Goal: Task Accomplishment & Management: Use online tool/utility

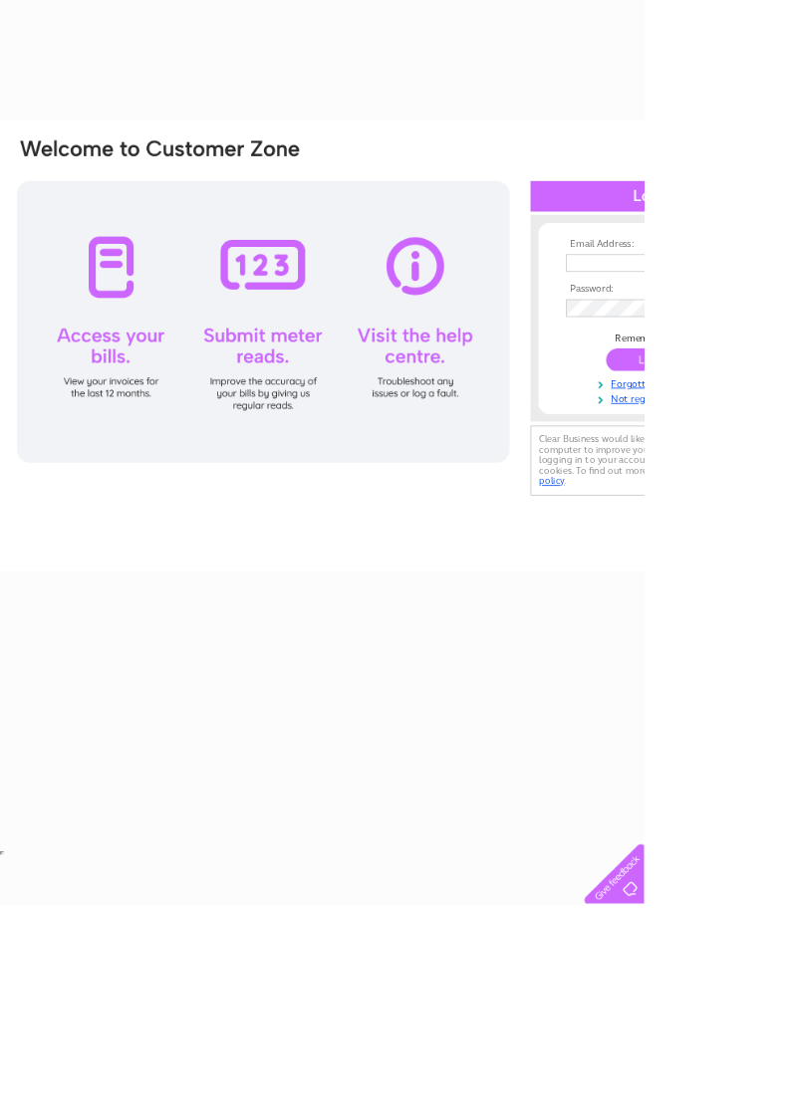
click at [730, 332] on input "text" at bounding box center [802, 326] width 205 height 22
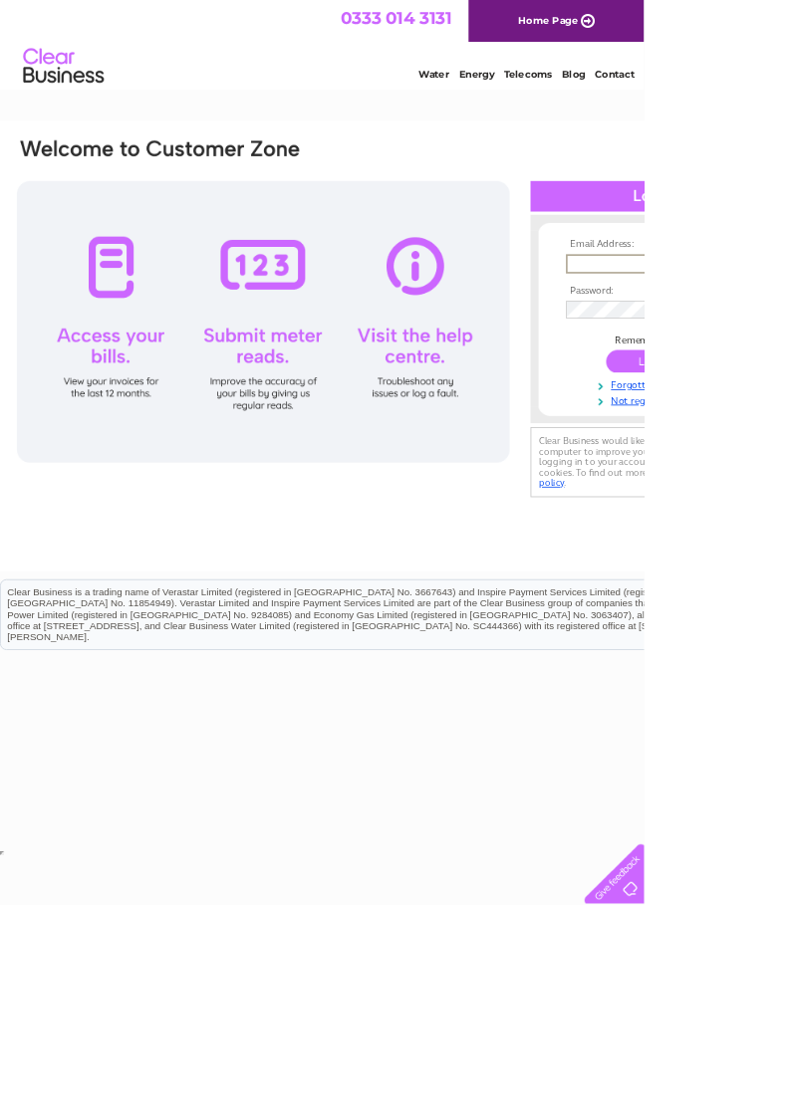
type input "fionablack200670@gmail.com"
click at [750, 433] on input "submit" at bounding box center [811, 447] width 122 height 28
click at [767, 457] on input "submit" at bounding box center [811, 448] width 122 height 28
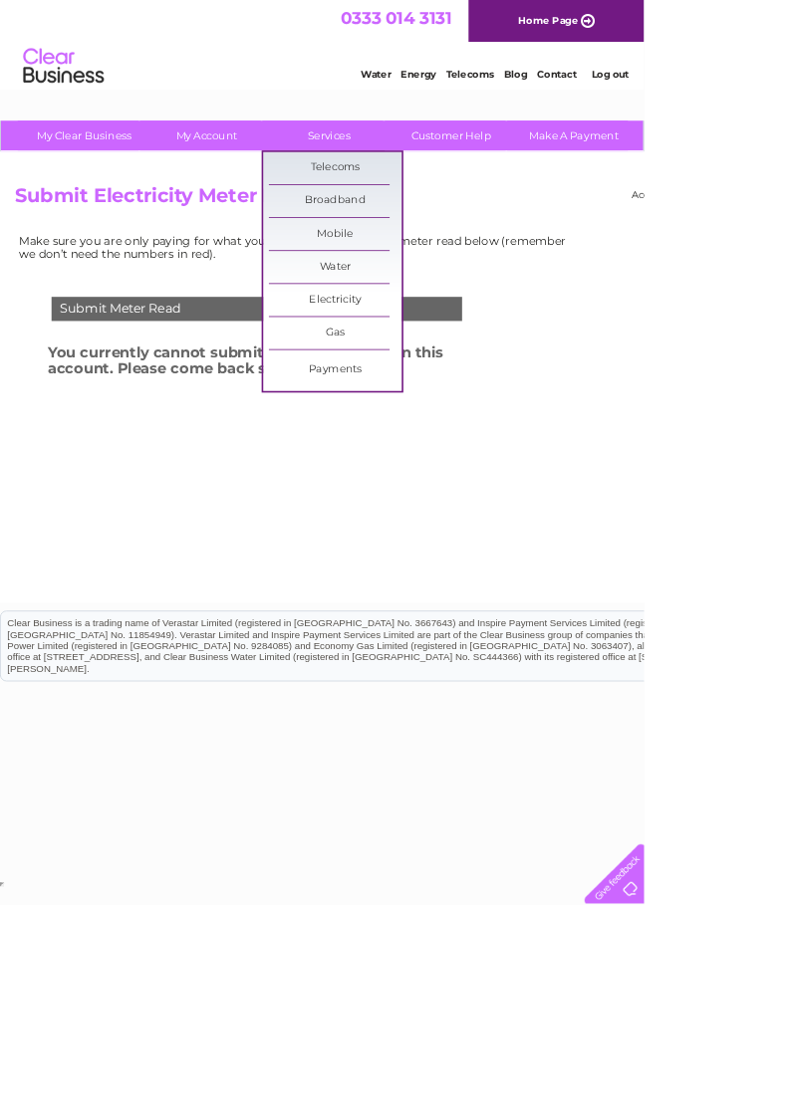
click at [404, 331] on link "Water" at bounding box center [415, 331] width 164 height 40
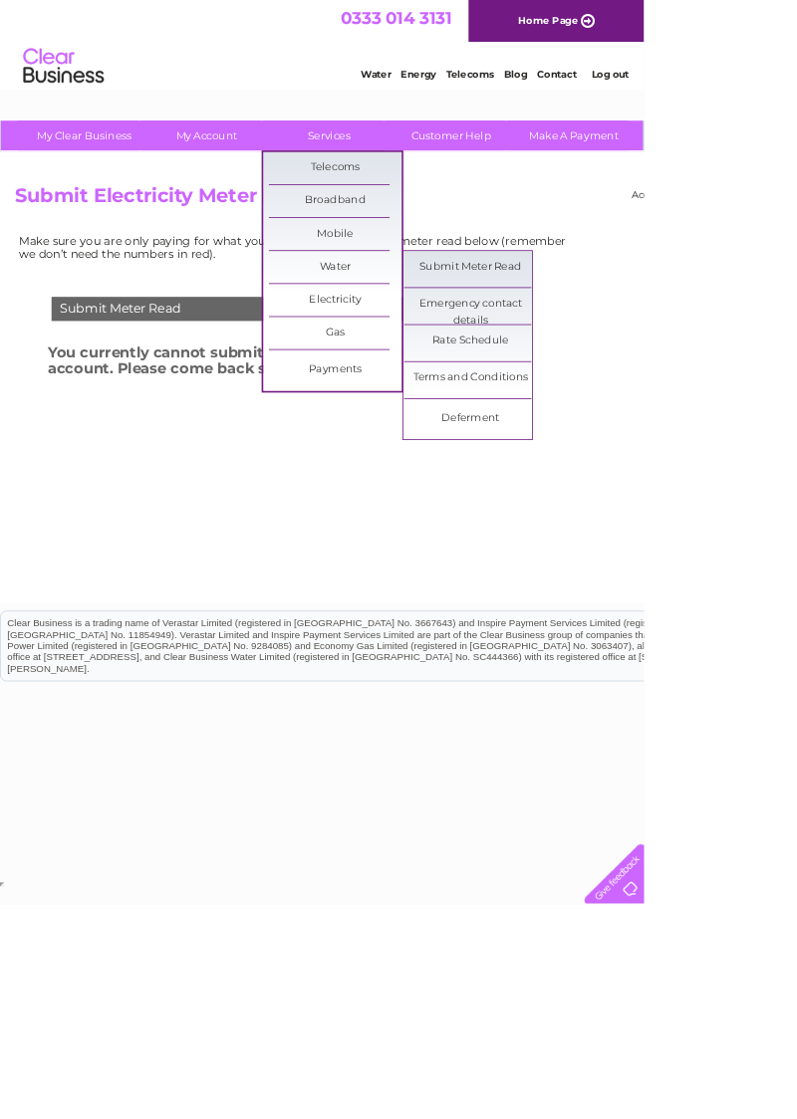
click at [532, 329] on link "Submit Meter Read" at bounding box center [582, 331] width 164 height 40
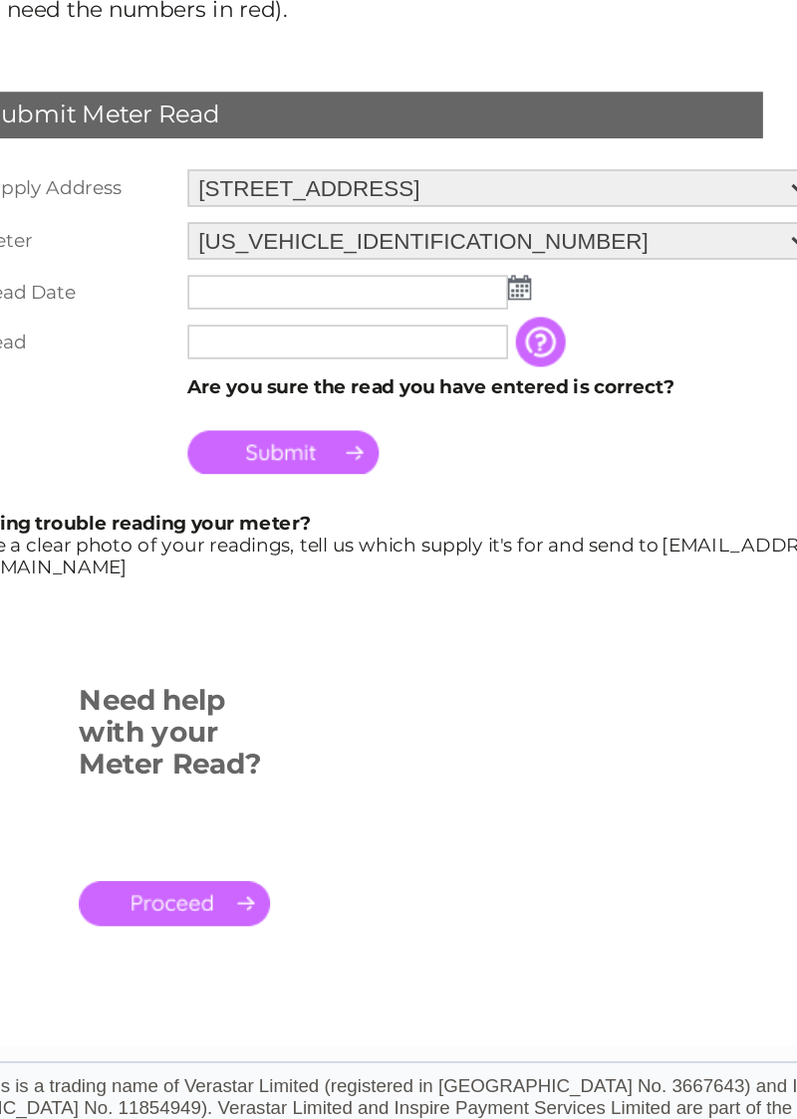
click at [412, 511] on img at bounding box center [415, 506] width 15 height 16
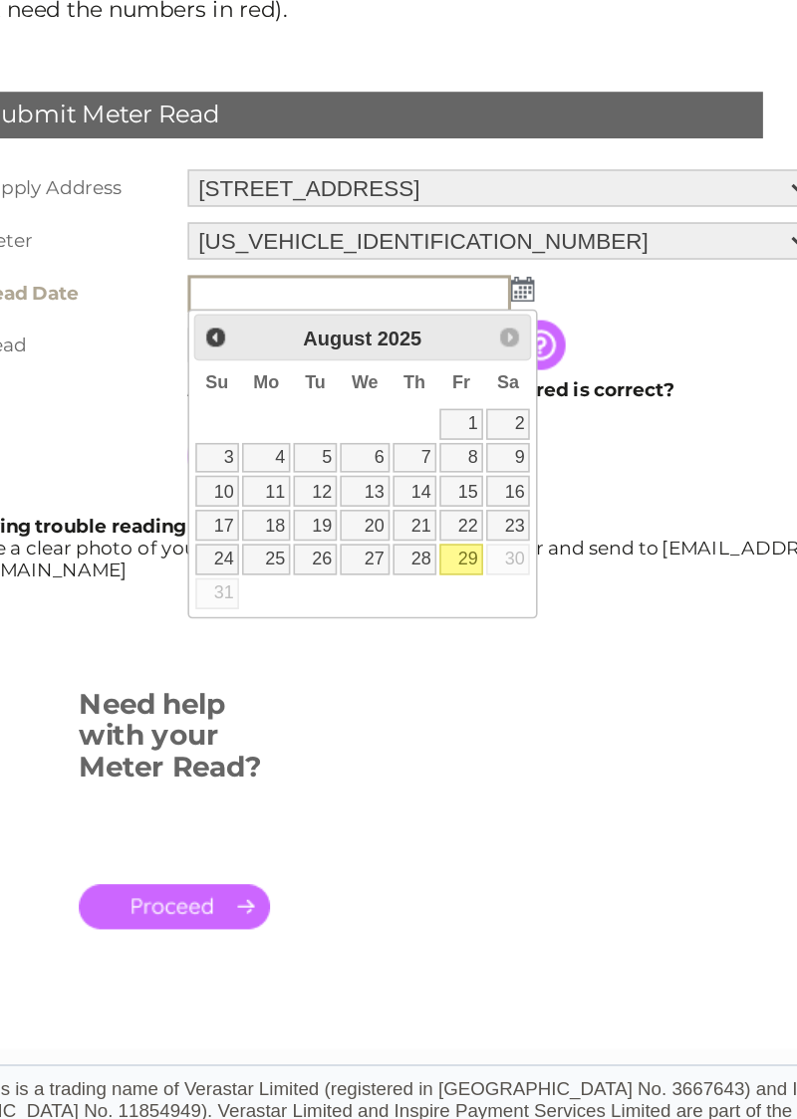
click at [376, 680] on link "29" at bounding box center [378, 680] width 28 height 20
type input "2025/08/29"
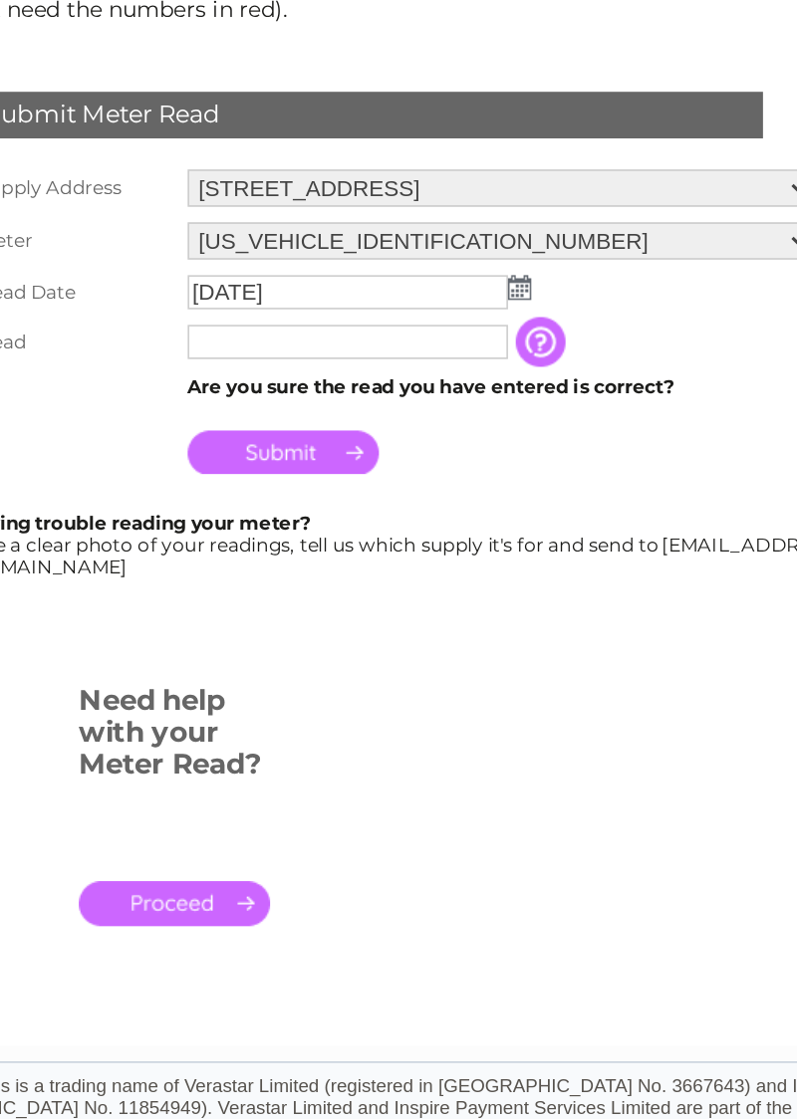
click at [238, 542] on input "text" at bounding box center [305, 541] width 205 height 22
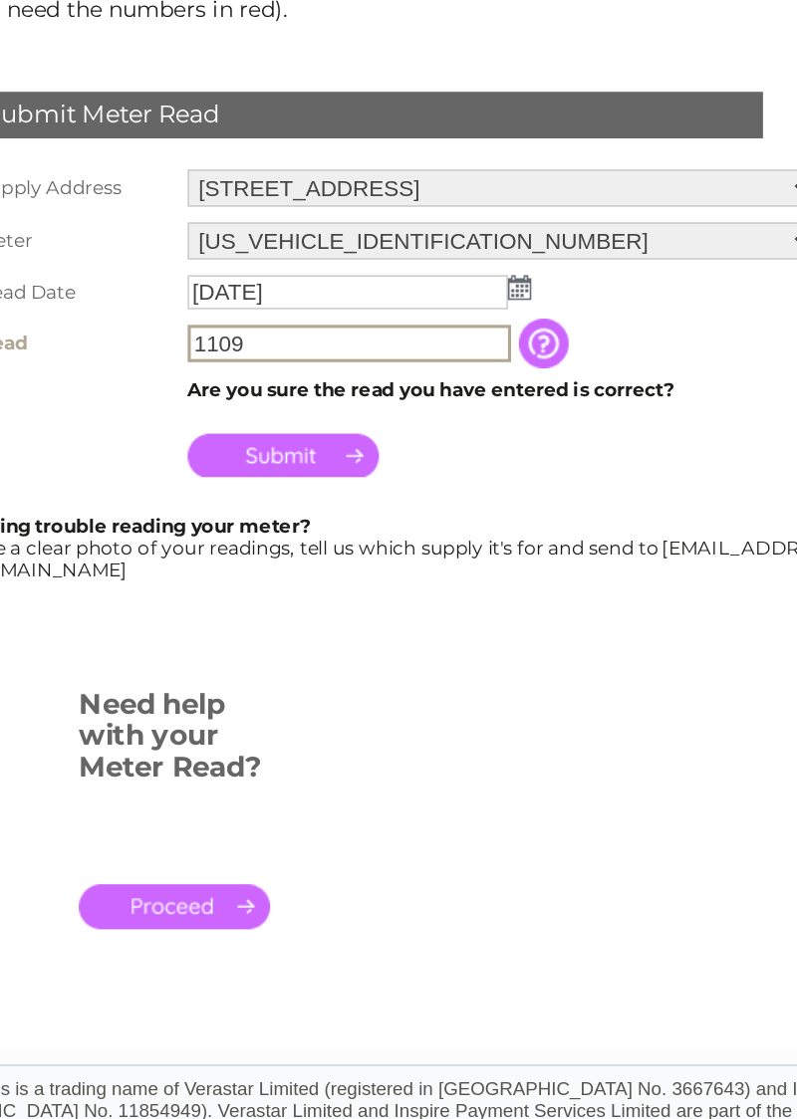
type input "1109"
click at [231, 613] on input "Submit" at bounding box center [264, 613] width 122 height 28
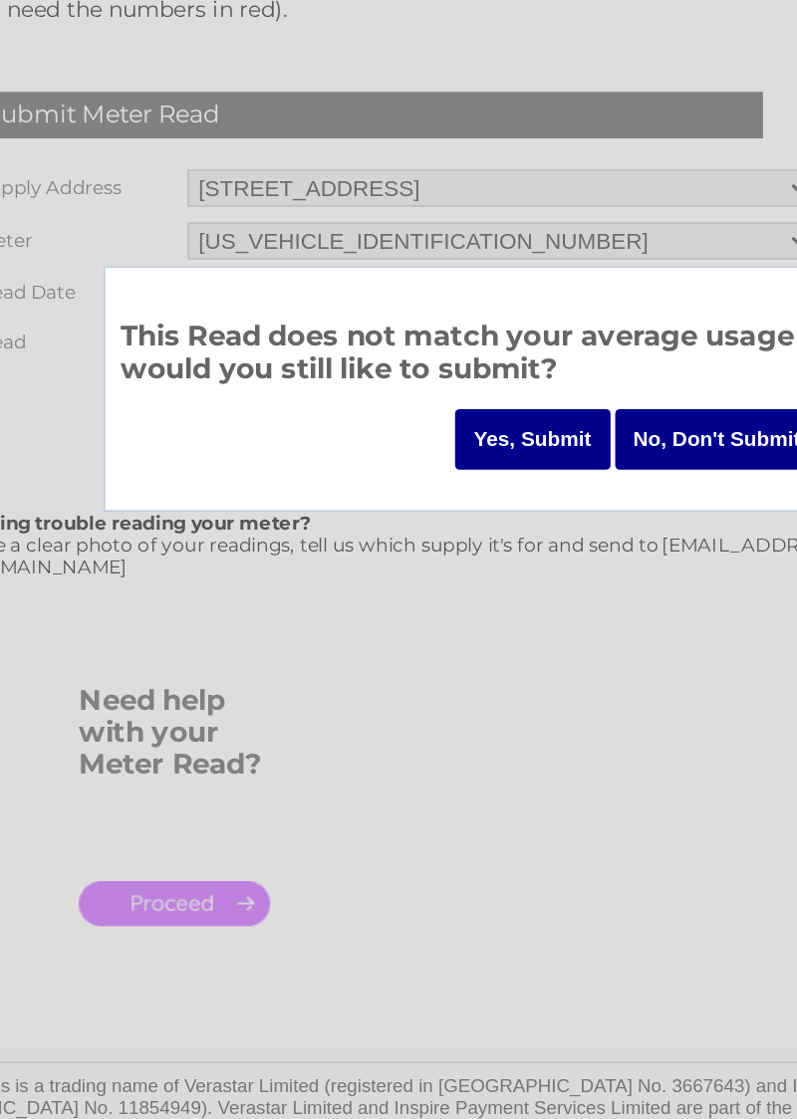
click at [402, 609] on input "Yes, Submit" at bounding box center [424, 602] width 100 height 39
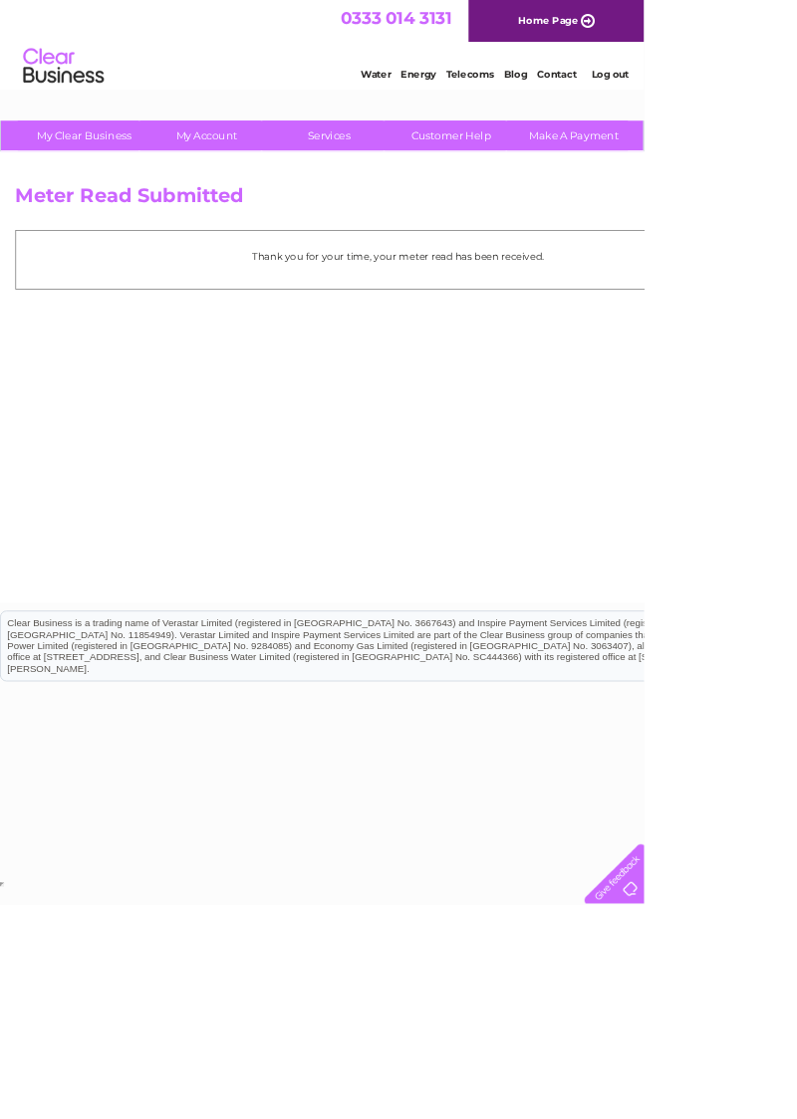
click at [52, 165] on link "My Clear Business" at bounding box center [104, 167] width 164 height 37
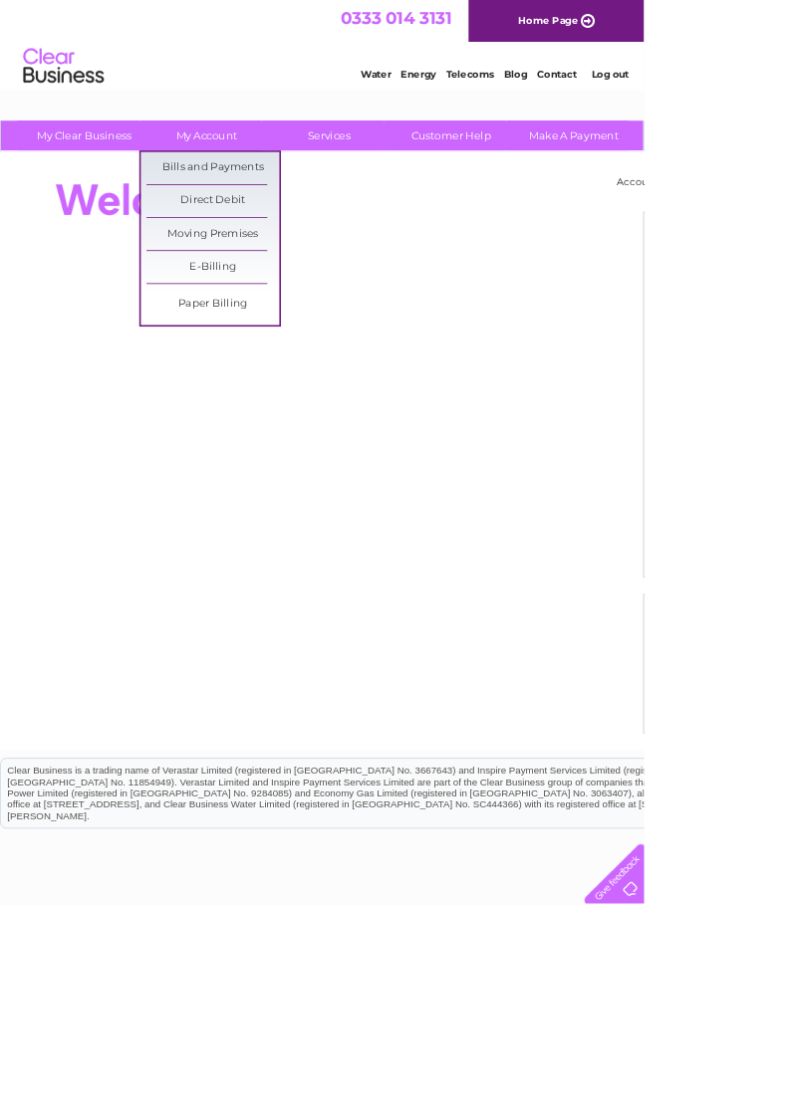
click at [203, 210] on link "Bills and Payments" at bounding box center [263, 208] width 164 height 40
